Goal: Communication & Community: Answer question/provide support

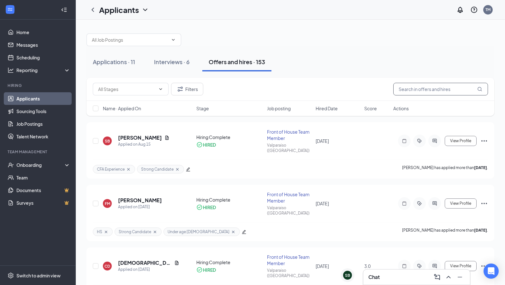
click at [420, 89] on input "text" at bounding box center [440, 89] width 95 height 13
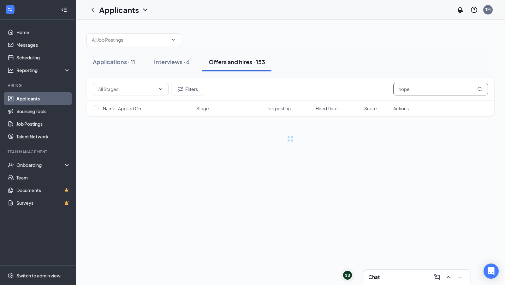
type input "hope"
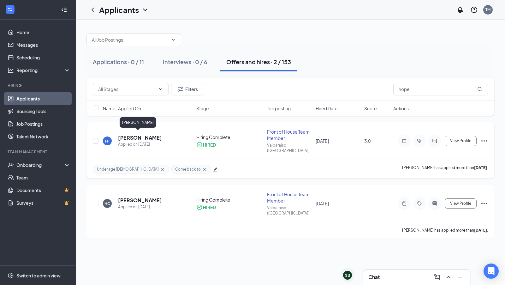
click at [145, 135] on h5 "[PERSON_NAME]" at bounding box center [140, 137] width 44 height 7
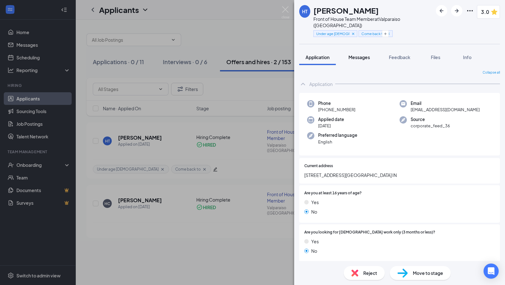
click at [365, 54] on span "Messages" at bounding box center [358, 57] width 21 height 6
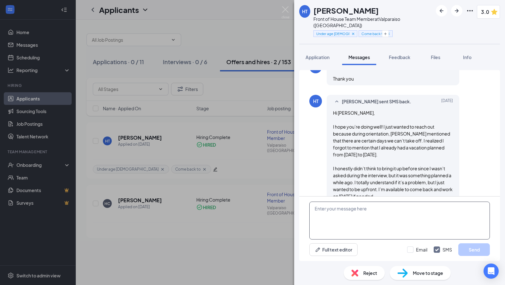
click at [358, 212] on textarea at bounding box center [399, 220] width 181 height 38
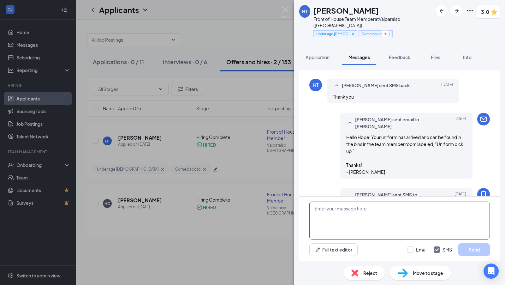
scroll to position [636, 0]
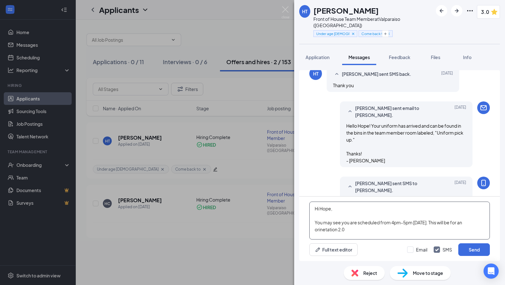
click at [326, 231] on textarea "Hi Hope, You may see you are scheduled from 4pm-5pm [DATE]. This will be for an…" at bounding box center [399, 220] width 181 height 38
click at [351, 232] on textarea "Hi Hope, You may see you are scheduled from 4pm-5pm [DATE]. This will be for an…" at bounding box center [399, 220] width 181 height 38
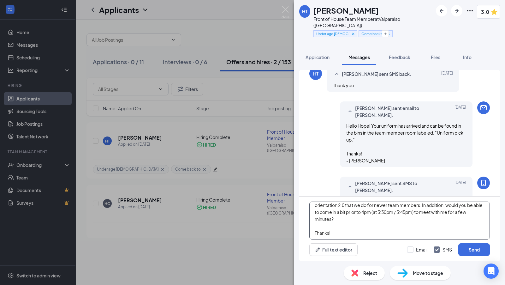
scroll to position [27, 0]
type textarea "Hi Hope, You may see you are scheduled from 4pm-5pm [DATE]. This will be for an…"
click at [412, 247] on input "Email" at bounding box center [417, 249] width 20 height 6
checkbox input "true"
click at [466, 249] on button "Send" at bounding box center [474, 249] width 32 height 13
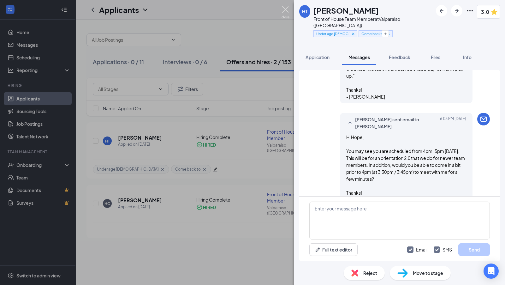
scroll to position [0, 0]
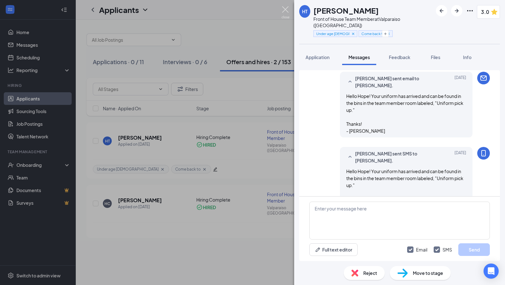
click at [287, 7] on img at bounding box center [286, 12] width 8 height 12
